Goal: Task Accomplishment & Management: Manage account settings

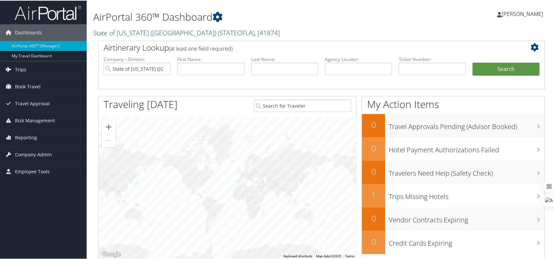
click at [17, 67] on span "Trips" at bounding box center [20, 69] width 11 height 17
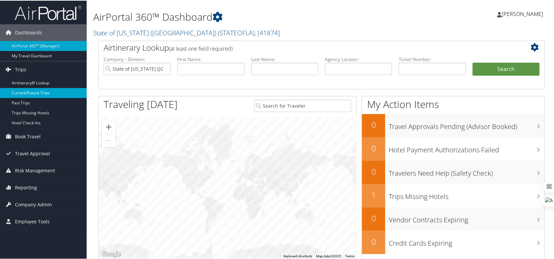
click at [21, 91] on link "Current/Future Trips" at bounding box center [43, 92] width 87 height 10
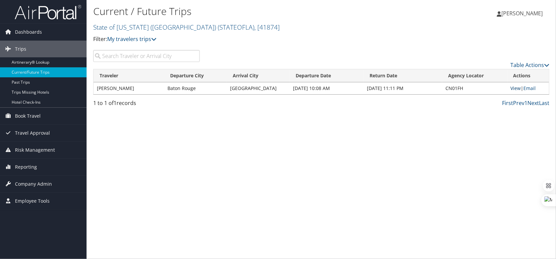
click at [514, 88] on link "View" at bounding box center [516, 88] width 10 height 6
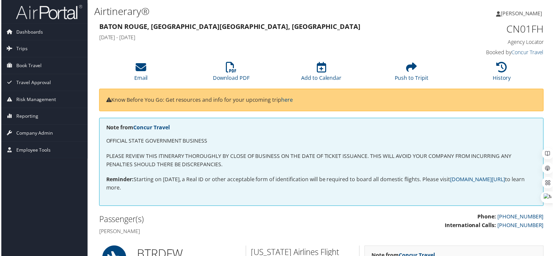
click at [526, 13] on span "[PERSON_NAME]" at bounding box center [521, 13] width 41 height 7
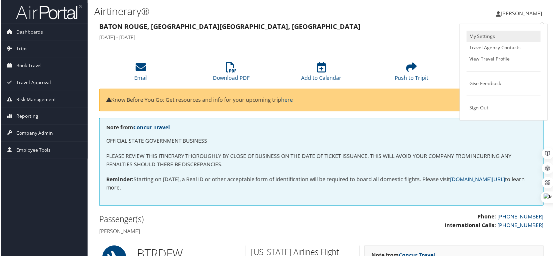
click at [479, 38] on link "My Settings" at bounding box center [504, 36] width 74 height 11
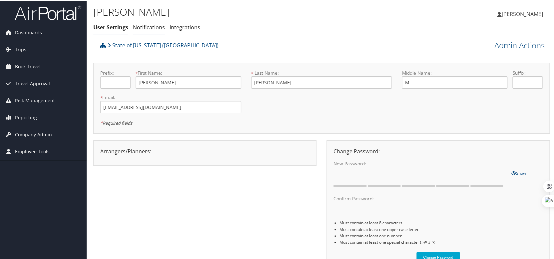
click at [154, 24] on link "Notifications" at bounding box center [149, 26] width 32 height 7
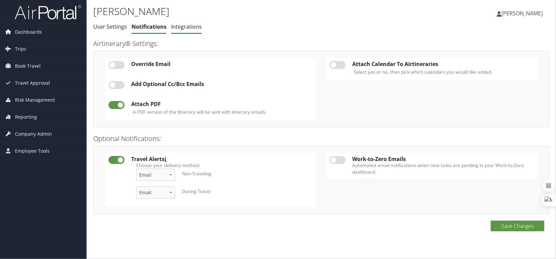
click at [180, 26] on link "Integrations" at bounding box center [186, 26] width 31 height 7
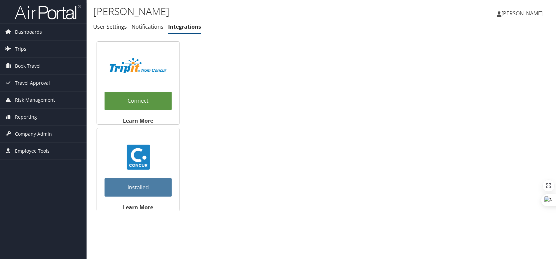
click at [524, 15] on span "[PERSON_NAME]" at bounding box center [521, 13] width 41 height 7
click at [485, 60] on link "View Travel Profile" at bounding box center [505, 59] width 74 height 11
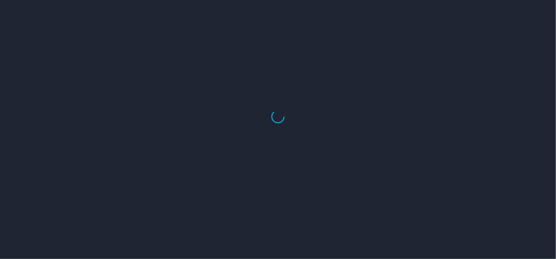
select select "US"
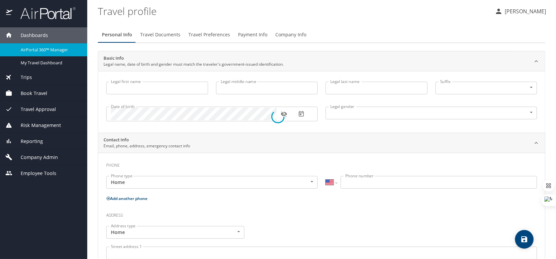
type input "Donna"
type input "M."
type input "Deculus"
type input "Female"
type input "Deidre Deculus"
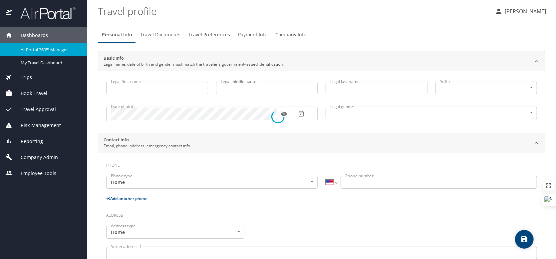
type input "Robert"
type input "(225) 270-2591"
select select "US"
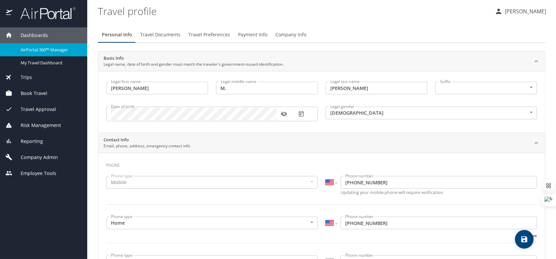
click at [157, 35] on span "Travel Documents" at bounding box center [160, 35] width 40 height 8
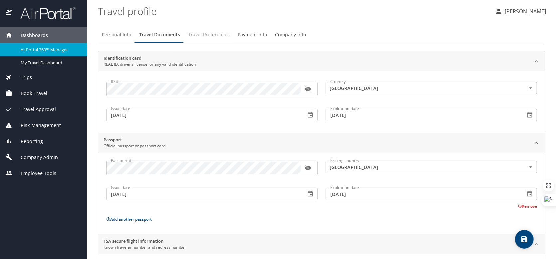
click at [200, 32] on span "Travel Preferences" at bounding box center [209, 35] width 42 height 8
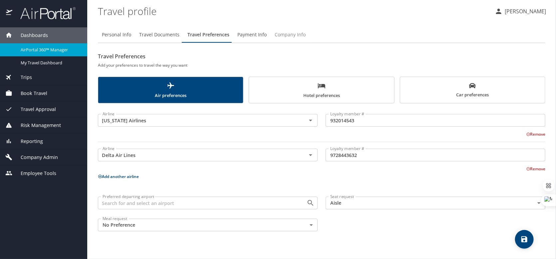
click at [289, 35] on span "Company Info" at bounding box center [290, 35] width 31 height 8
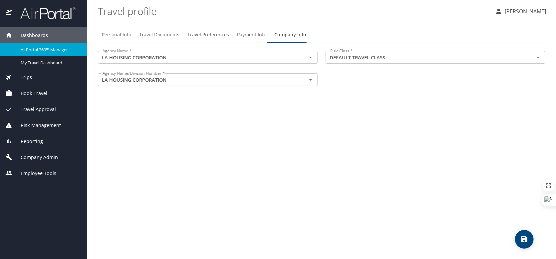
click at [123, 34] on span "Personal Info" at bounding box center [116, 35] width 29 height 8
select select "US"
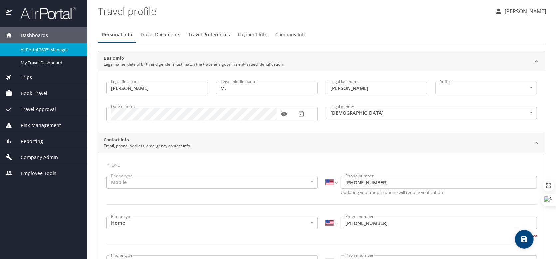
click at [28, 77] on span "Trips" at bounding box center [22, 77] width 20 height 7
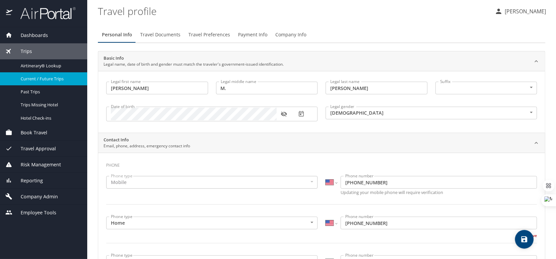
click at [48, 80] on span "Current / Future Trips" at bounding box center [50, 79] width 59 height 6
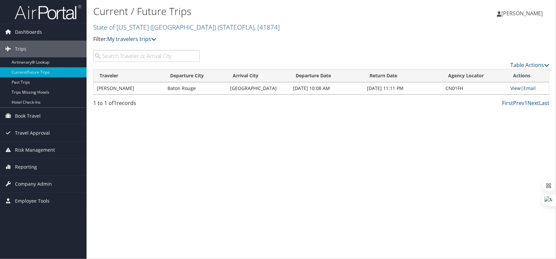
click at [517, 87] on link "View" at bounding box center [516, 88] width 10 height 6
